Goal: Information Seeking & Learning: Understand process/instructions

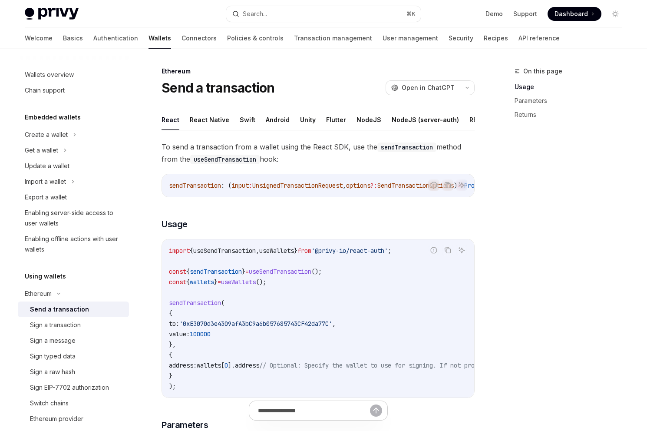
scroll to position [124, 0]
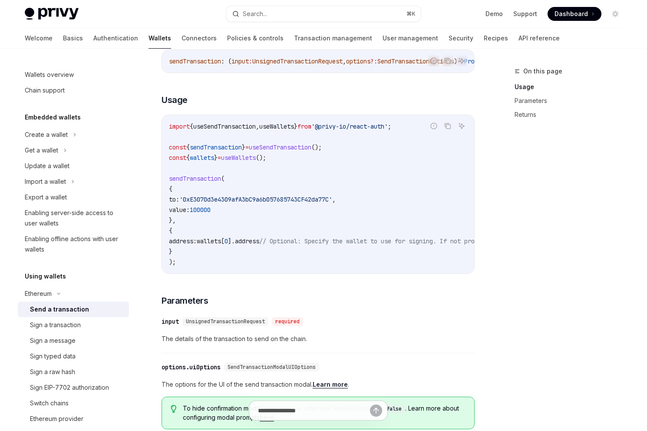
click at [302, 314] on div "To send a transaction from a wallet using the React SDK, use the sendTransactio…" at bounding box center [318, 324] width 313 height 614
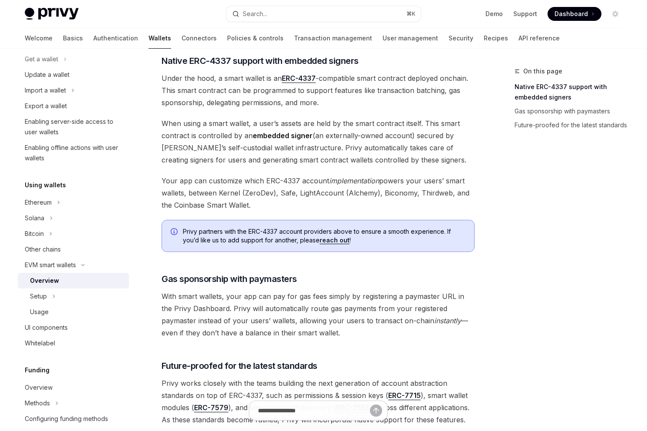
scroll to position [621, 0]
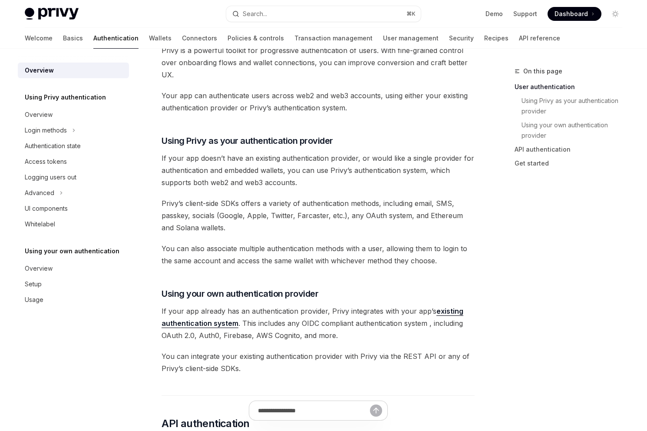
scroll to position [217, 0]
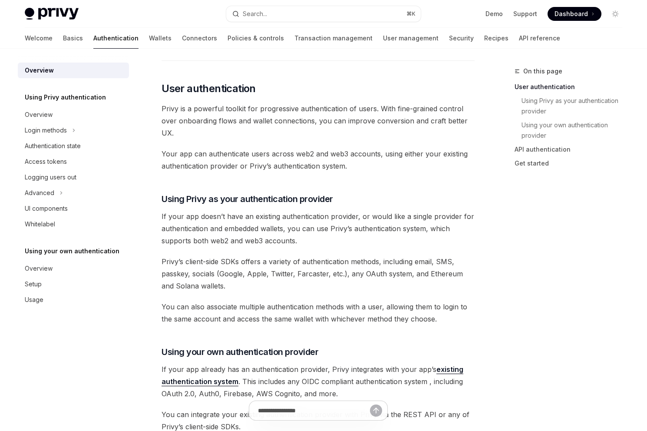
scroll to position [175, 0]
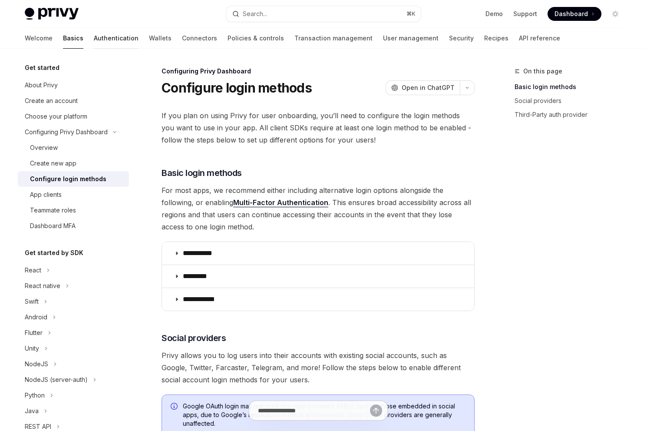
drag, startPoint x: 0, startPoint y: 0, endPoint x: 90, endPoint y: 35, distance: 96.6
click at [94, 35] on link "Authentication" at bounding box center [116, 38] width 45 height 21
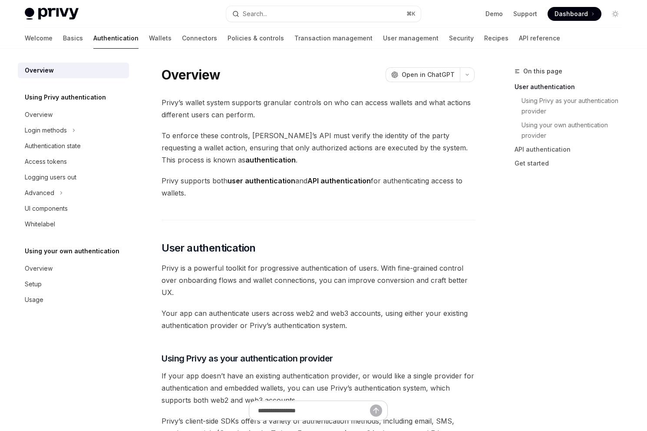
click at [47, 134] on div "Login methods" at bounding box center [46, 130] width 42 height 10
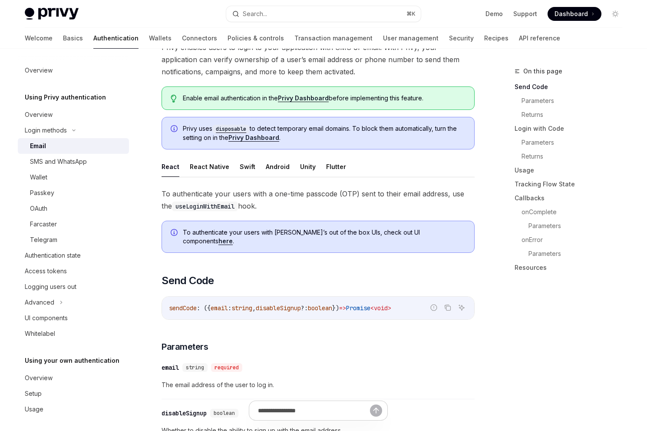
scroll to position [228, 0]
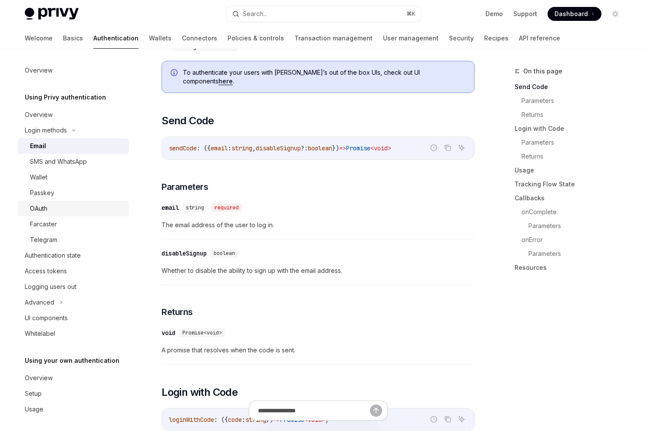
drag, startPoint x: 90, startPoint y: 35, endPoint x: 36, endPoint y: 206, distance: 179.5
click at [36, 206] on div "OAuth" at bounding box center [38, 208] width 17 height 10
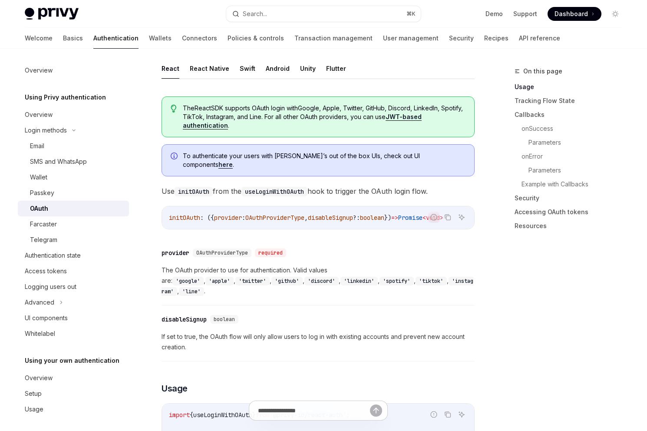
scroll to position [0, 29]
click at [38, 149] on div "Email" at bounding box center [37, 146] width 14 height 10
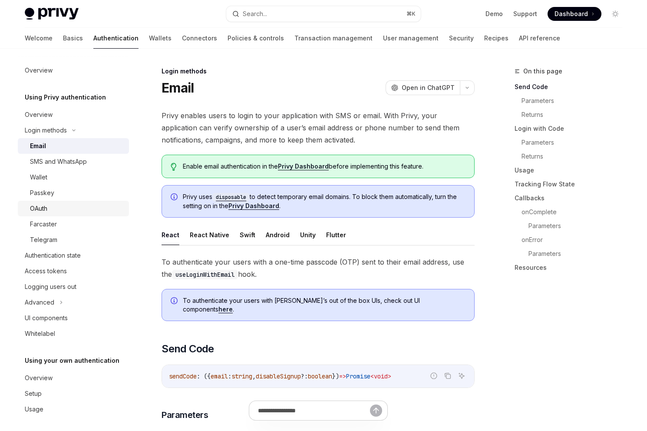
click at [233, 305] on link "here" at bounding box center [226, 309] width 14 height 8
type textarea "*"
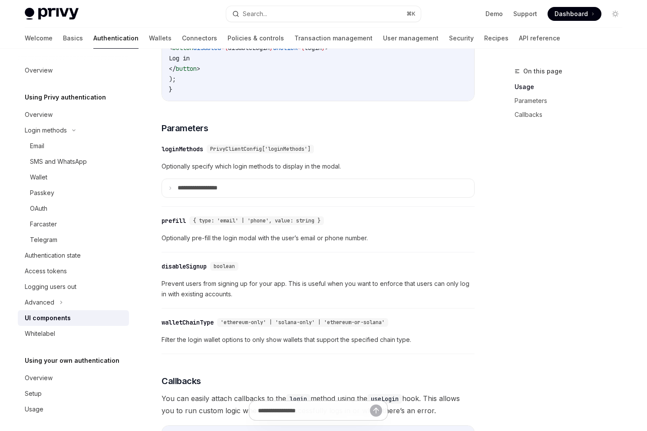
scroll to position [621, 0]
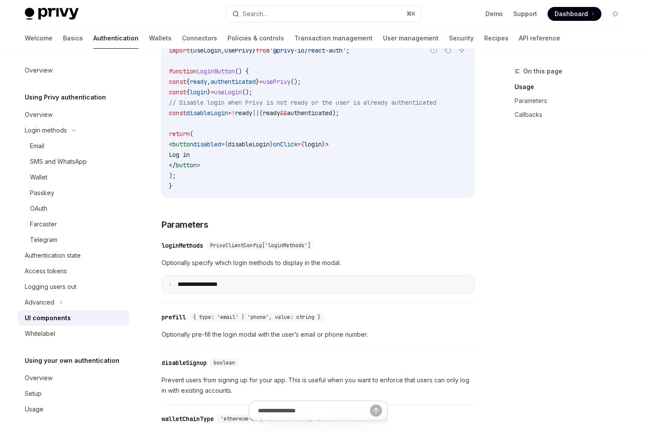
click at [217, 294] on summary "**********" at bounding box center [318, 284] width 312 height 18
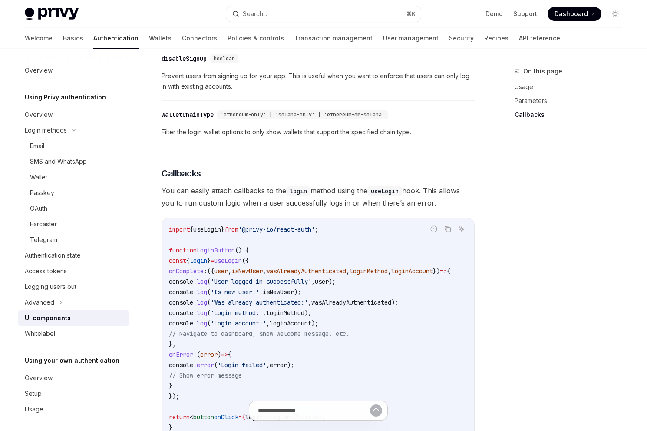
scroll to position [1402, 0]
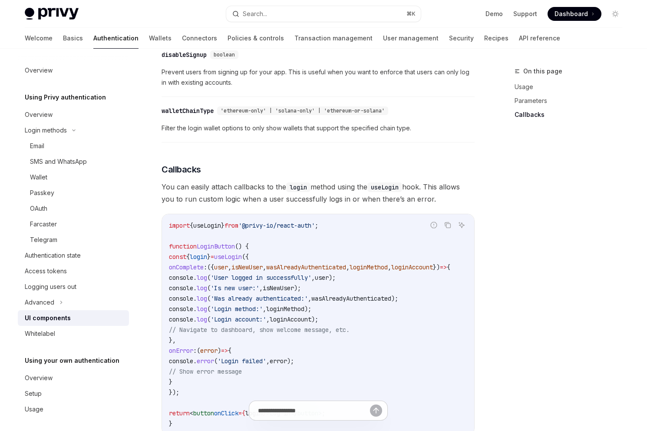
click at [193, 271] on span "onComplete" at bounding box center [186, 267] width 35 height 8
drag, startPoint x: 193, startPoint y: 274, endPoint x: 296, endPoint y: 388, distance: 153.9
click at [296, 388] on code "import { useLogin } from '@privy-io/react-auth' ; function LoginButton () { con…" at bounding box center [320, 324] width 302 height 209
copy code "onComplete : ({ user , isNewUser , wasAlreadyAuthenticated , loginMethod , logi…"
drag, startPoint x: 296, startPoint y: 388, endPoint x: 134, endPoint y: 285, distance: 192.1
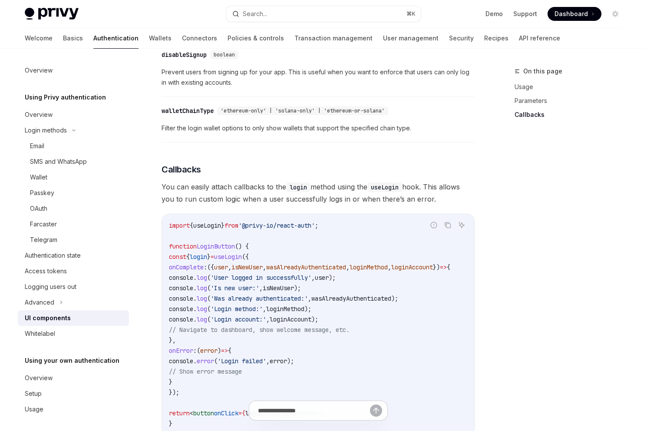
drag, startPoint x: 134, startPoint y: 285, endPoint x: 172, endPoint y: 245, distance: 54.7
drag, startPoint x: 172, startPoint y: 245, endPoint x: 258, endPoint y: 398, distance: 175.5
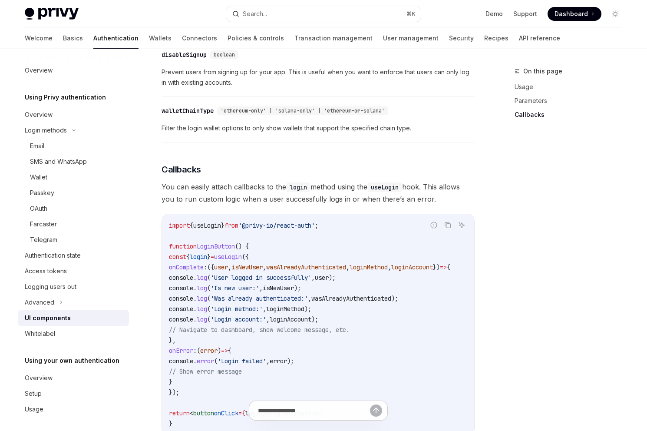
click at [258, 398] on code "import { useLogin } from '@privy-io/react-auth' ; function LoginButton () { con…" at bounding box center [320, 324] width 302 height 209
copy code "function LoginButton () { const { login } = useLogin ({ onComplete : ({ user , …"
click at [183, 271] on span "onComplete" at bounding box center [186, 267] width 35 height 8
